Goal: Information Seeking & Learning: Learn about a topic

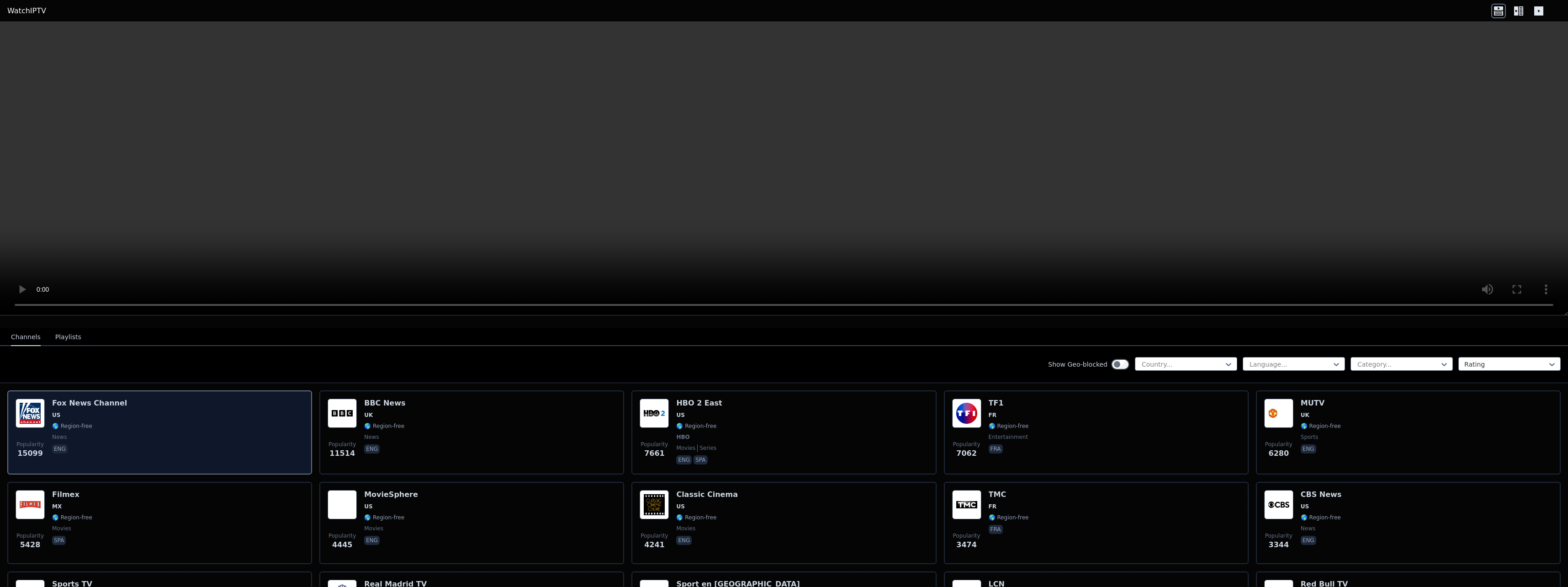
scroll to position [91, 0]
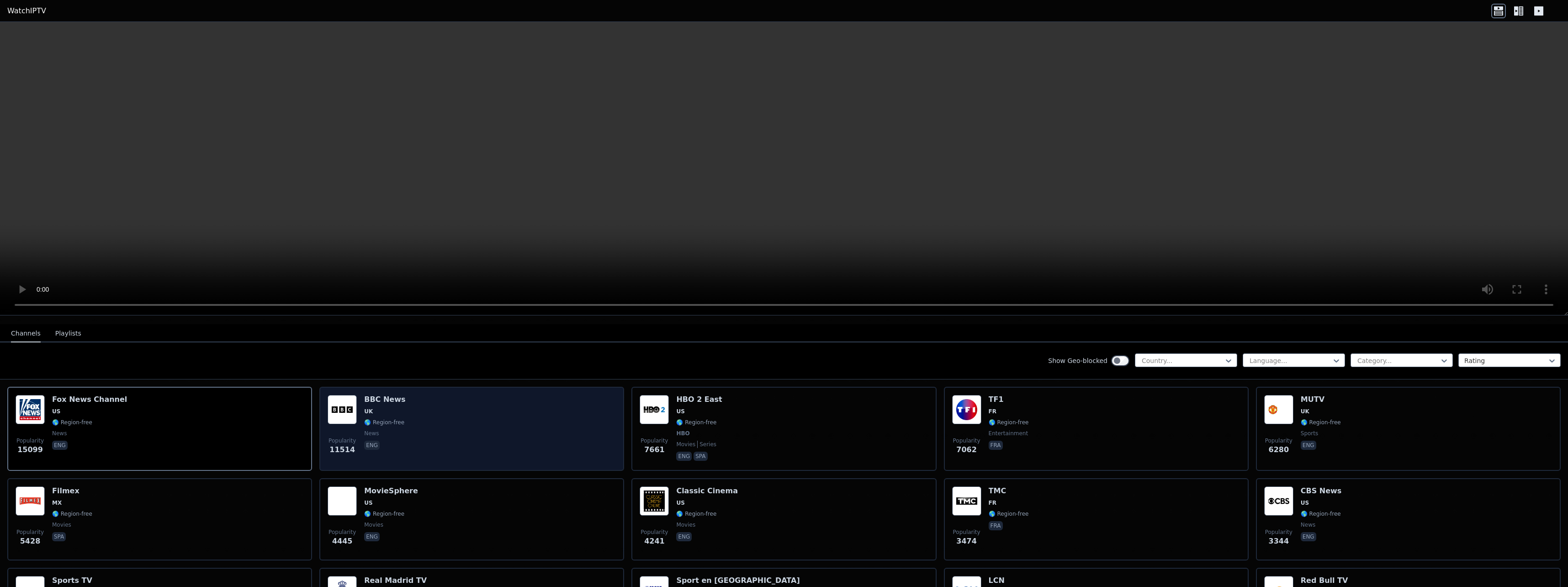
click at [477, 429] on div "Popularity 11514 BBC News UK 🌎 Region-free news eng" at bounding box center [472, 429] width 288 height 68
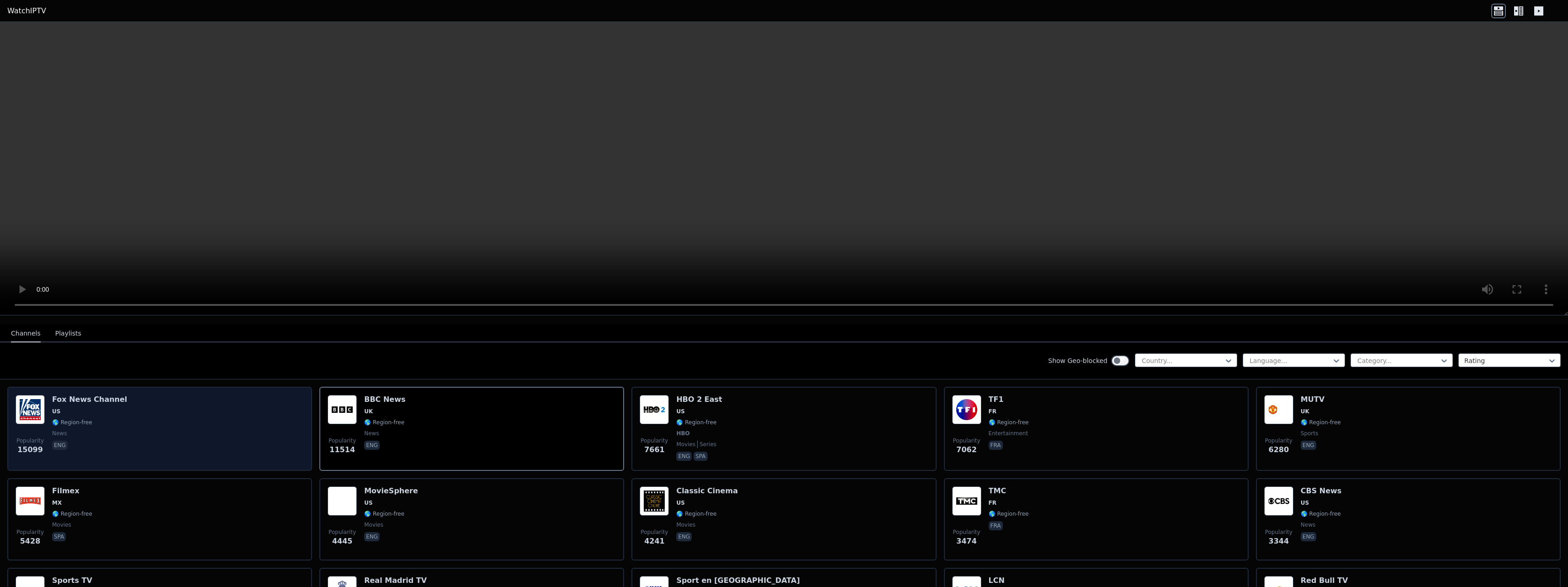
click at [279, 427] on div "Popularity 15099 [PERSON_NAME] US 🌎 Region-free news eng" at bounding box center [160, 429] width 288 height 68
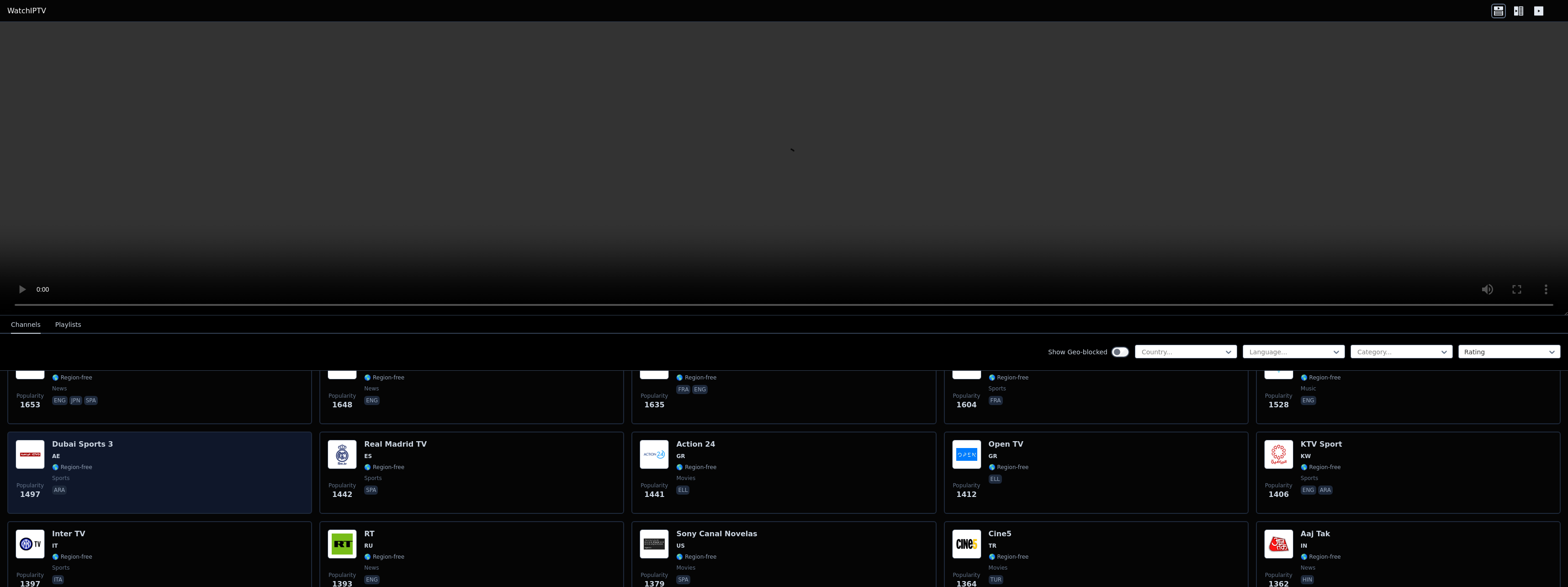
scroll to position [686, 0]
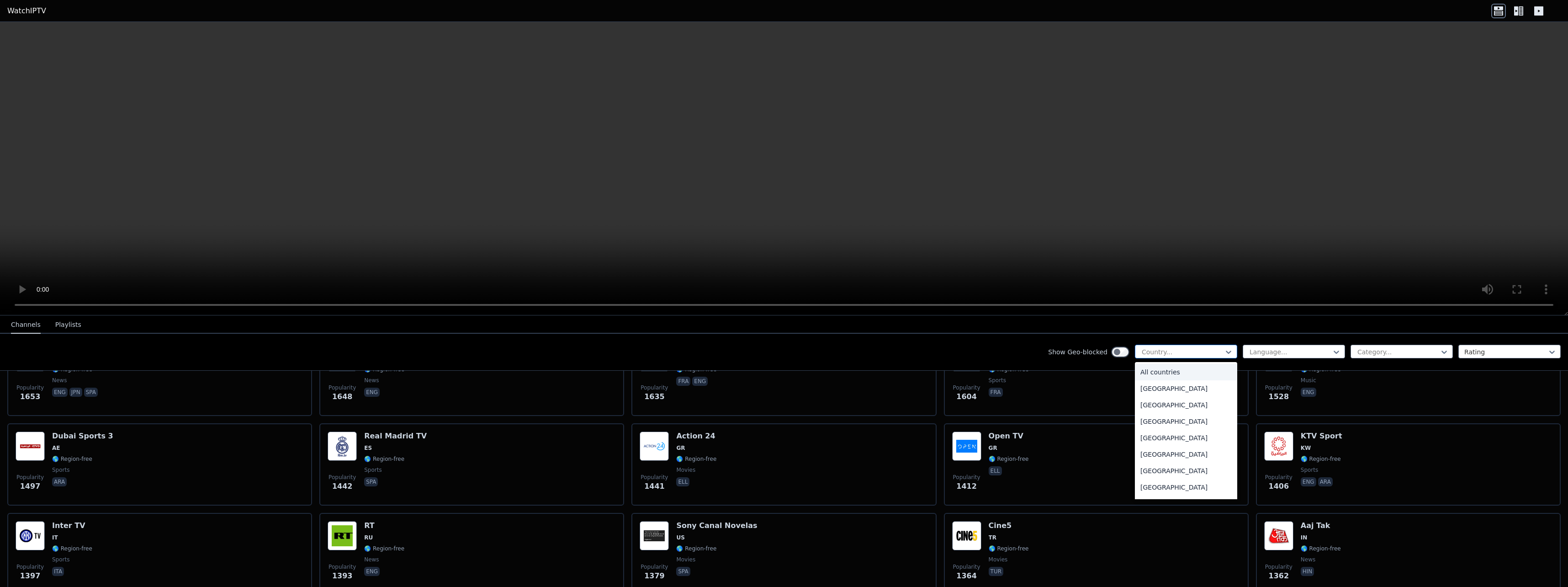
click at [1159, 348] on div at bounding box center [1183, 352] width 83 height 9
type input "**"
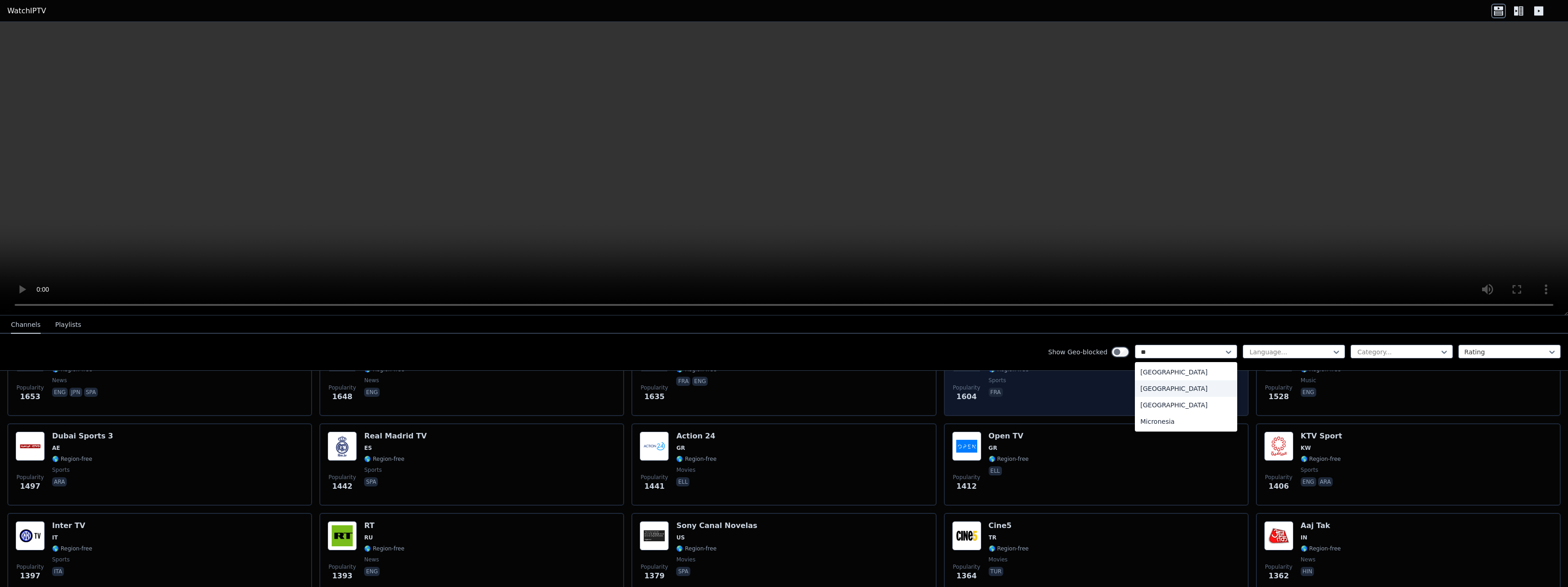
click at [1155, 388] on div "[GEOGRAPHIC_DATA]" at bounding box center [1187, 388] width 103 height 16
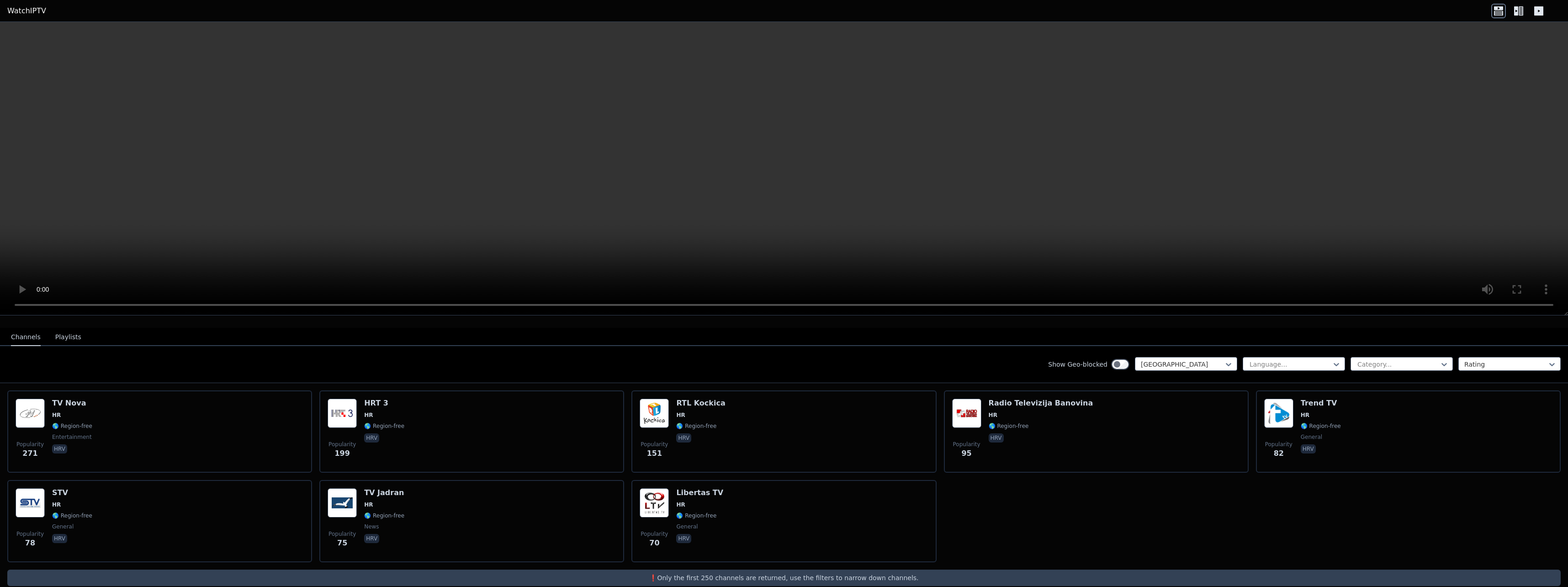
scroll to position [91, 0]
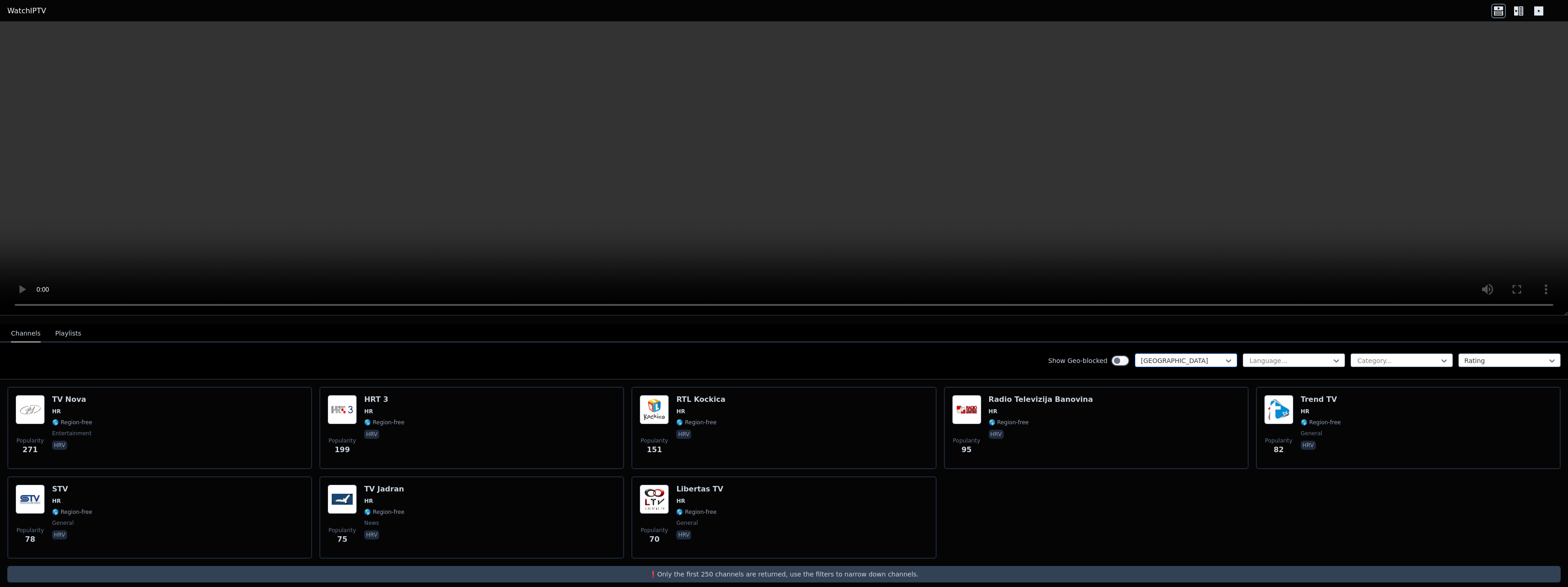
click at [1142, 359] on div "[GEOGRAPHIC_DATA]" at bounding box center [1187, 360] width 103 height 13
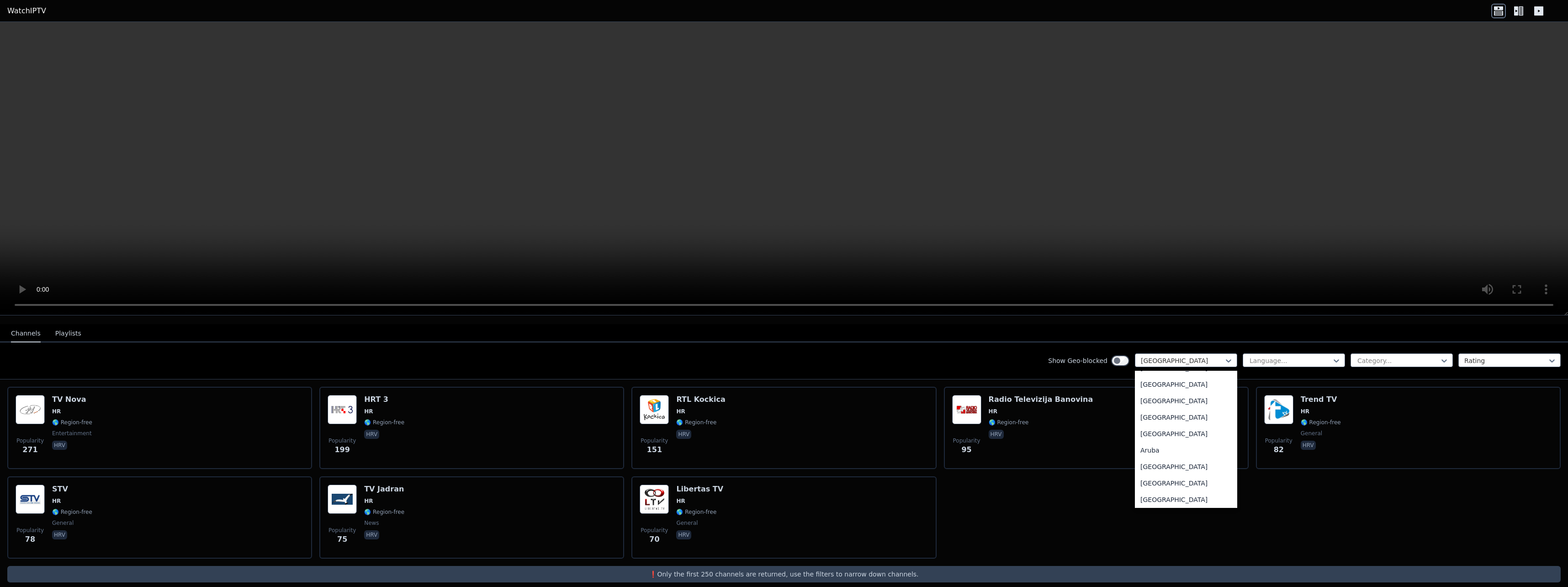
scroll to position [0, 0]
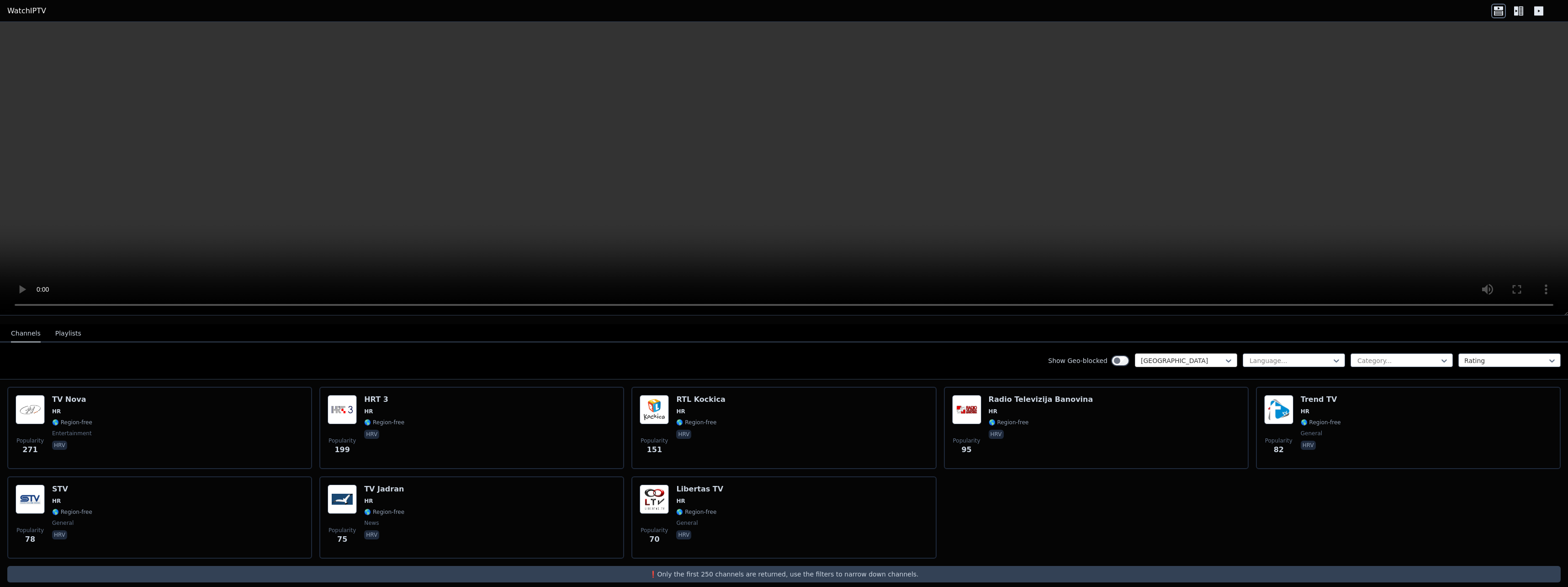
click at [1156, 356] on div at bounding box center [1183, 360] width 83 height 9
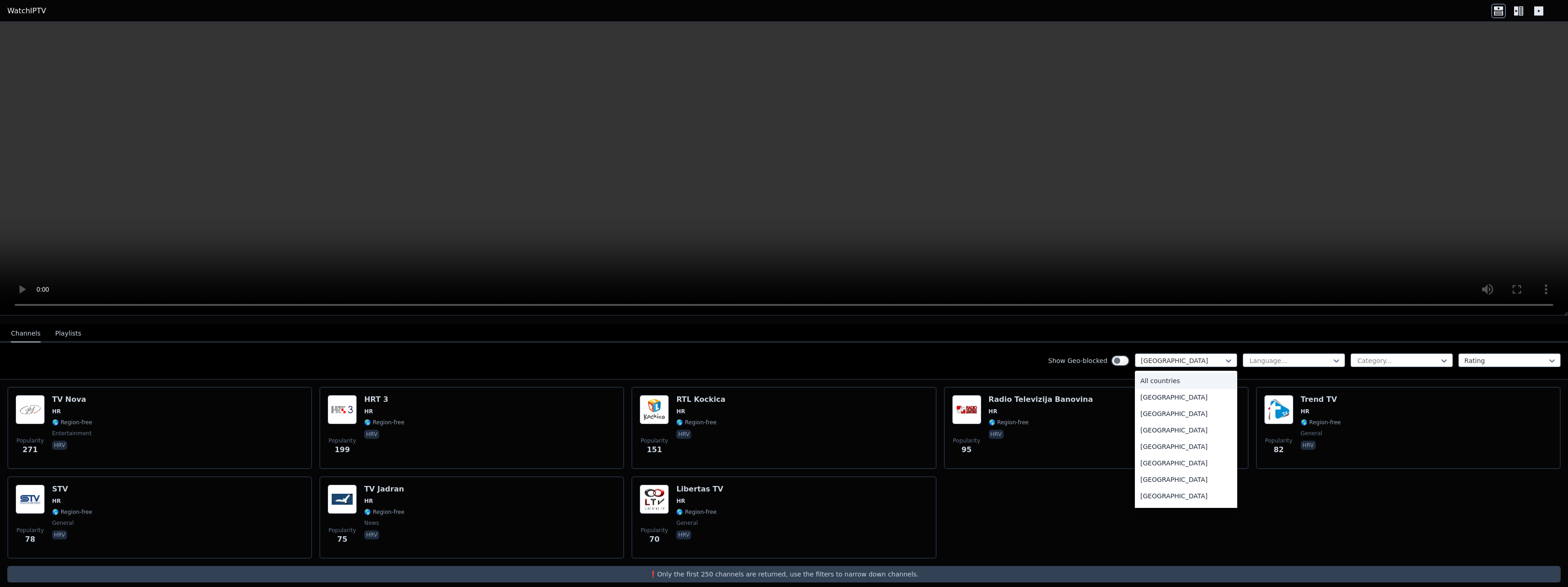
click at [1159, 378] on div "All countries" at bounding box center [1187, 380] width 103 height 16
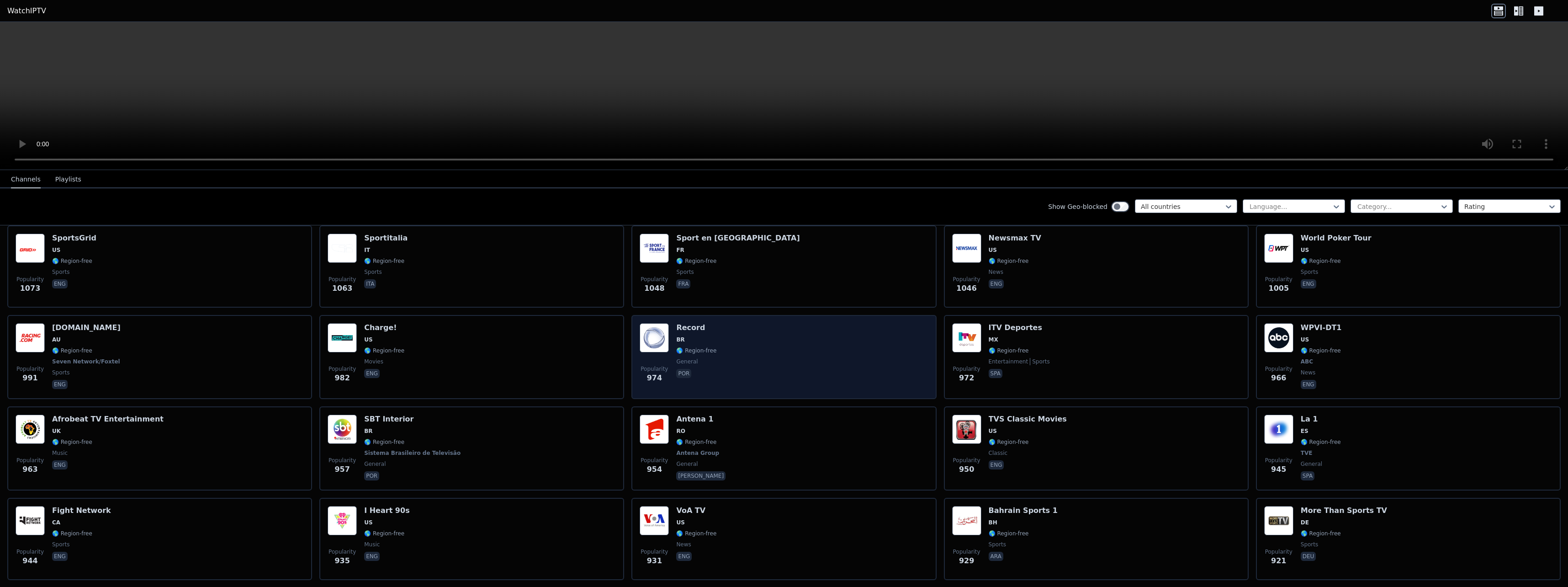
scroll to position [1189, 0]
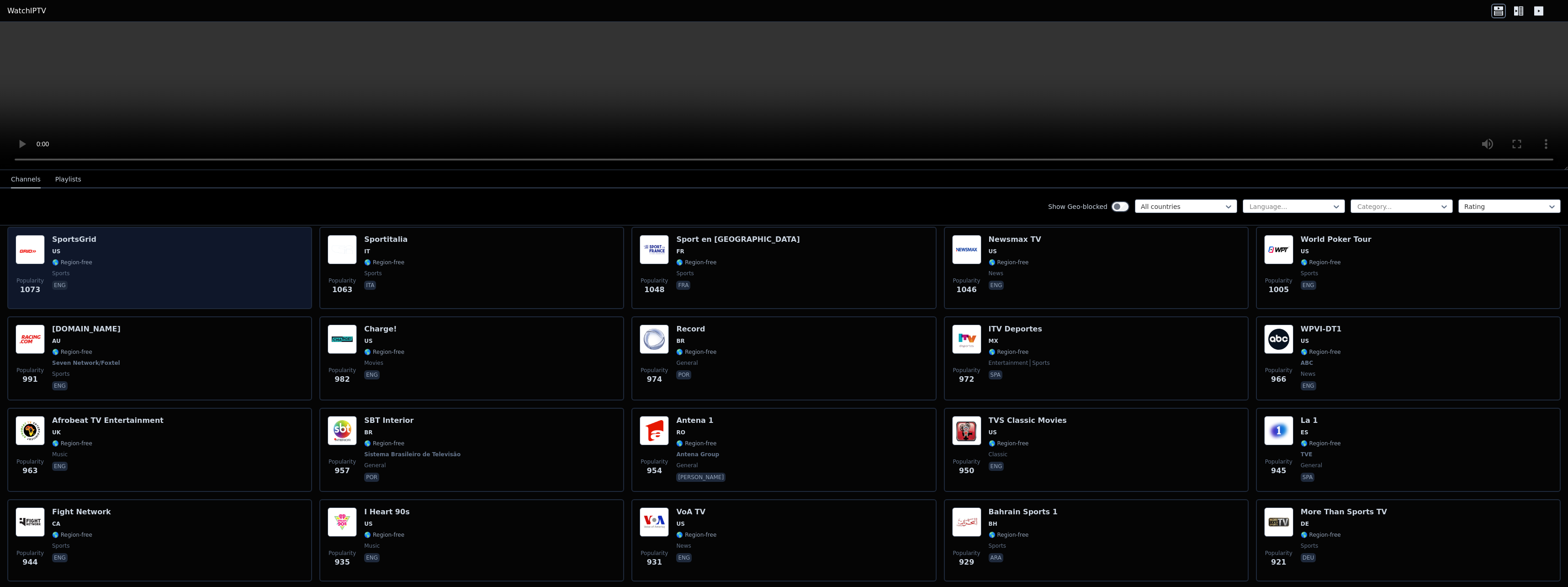
click at [177, 247] on div "Popularity 1073 SportsGrid US 🌎 Region-free sports eng" at bounding box center [160, 268] width 288 height 66
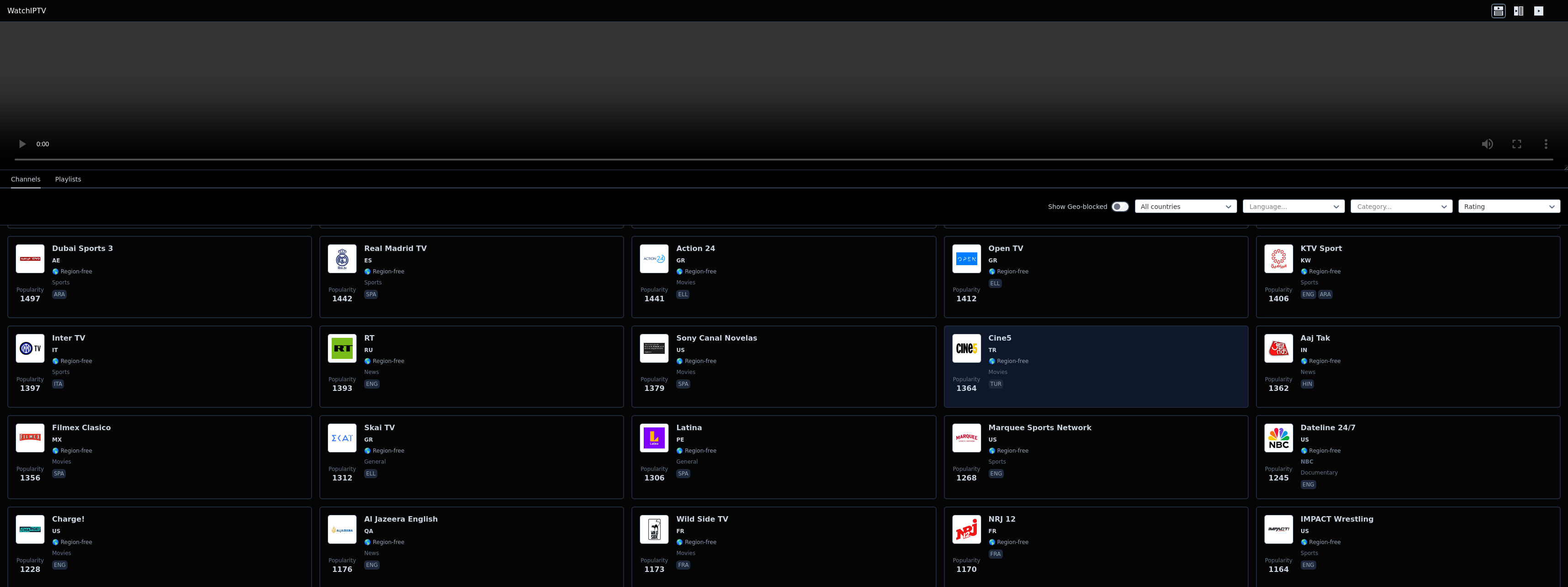
scroll to position [731, 0]
